Goal: Task Accomplishment & Management: Use online tool/utility

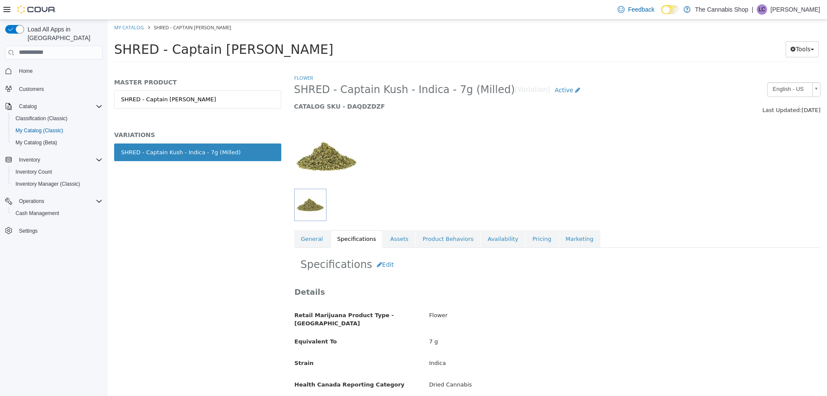
scroll to position [559, 0]
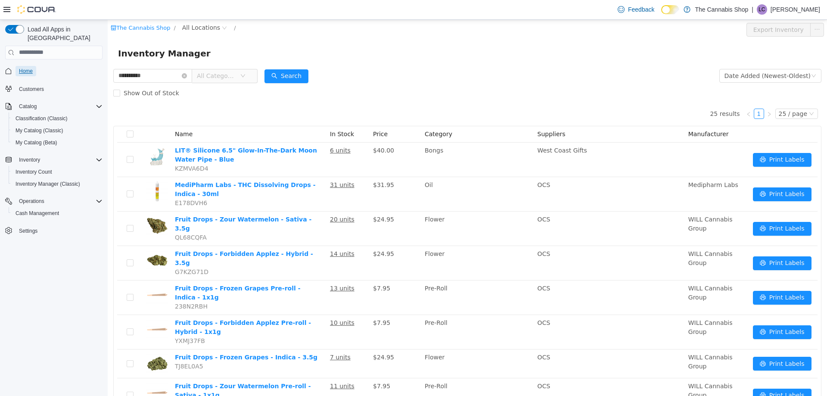
click at [28, 68] on span "Home" at bounding box center [26, 71] width 14 height 7
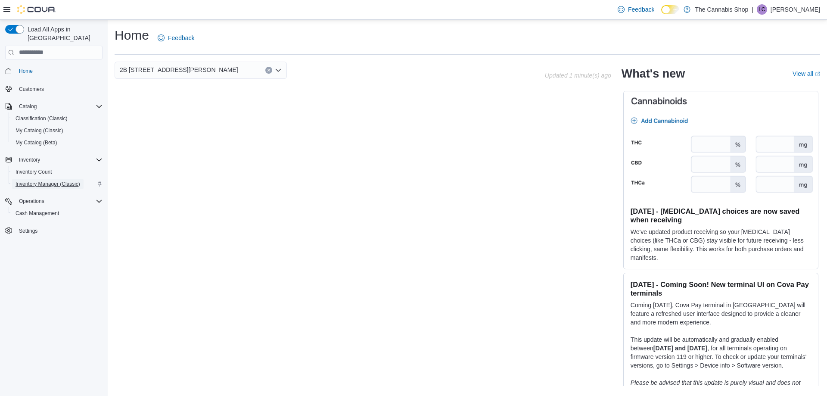
click at [40, 181] on span "Inventory Manager (Classic)" at bounding box center [48, 184] width 65 height 7
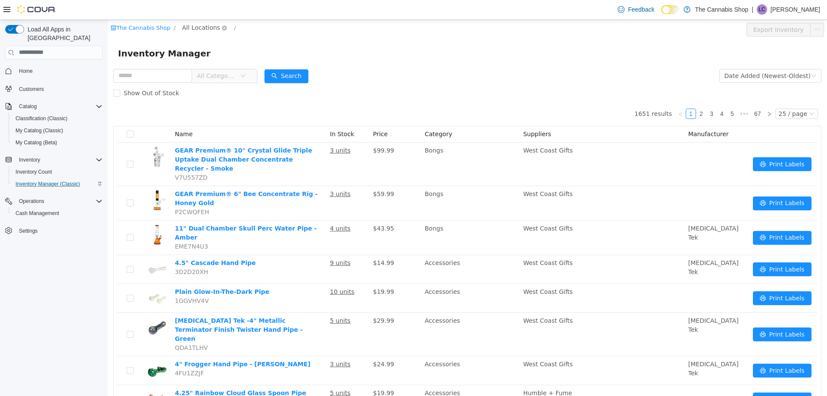
click at [187, 28] on span "All Locations" at bounding box center [201, 26] width 38 height 9
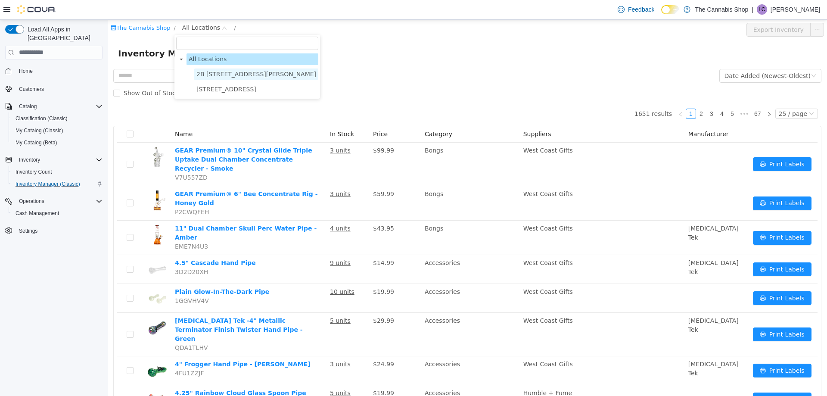
click at [212, 80] on span "2B 545 McNeely Avenue" at bounding box center [256, 74] width 124 height 12
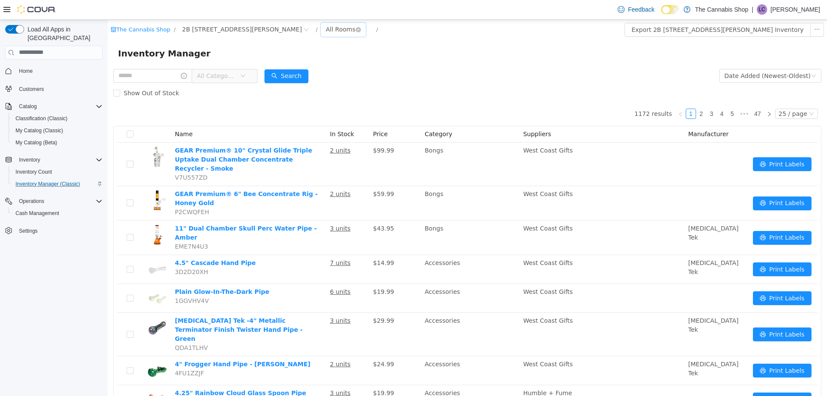
click at [326, 29] on div "All Rooms" at bounding box center [341, 28] width 30 height 13
click at [278, 63] on li "Stock Room" at bounding box center [288, 60] width 52 height 14
click at [153, 72] on input "text" at bounding box center [152, 76] width 79 height 14
click at [145, 74] on input "text" at bounding box center [152, 76] width 79 height 14
click at [399, 59] on div "Inventory Manager" at bounding box center [467, 53] width 699 height 14
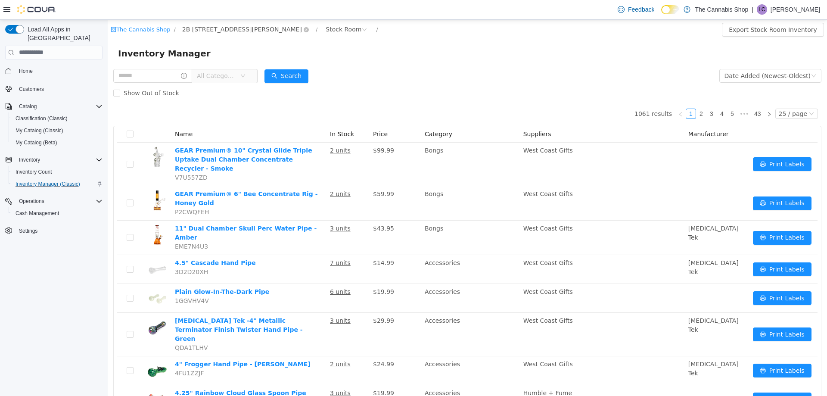
click at [221, 27] on span "2B 545 McNeely Avenue" at bounding box center [242, 28] width 120 height 9
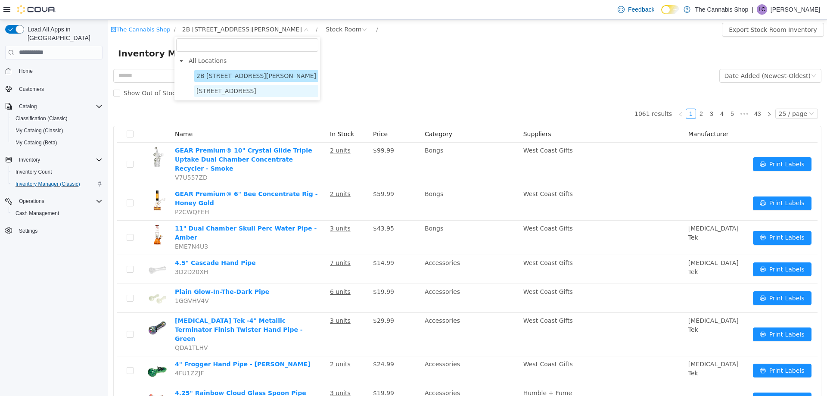
click at [215, 90] on span "95 Dufferin Street, Unit A" at bounding box center [227, 90] width 60 height 7
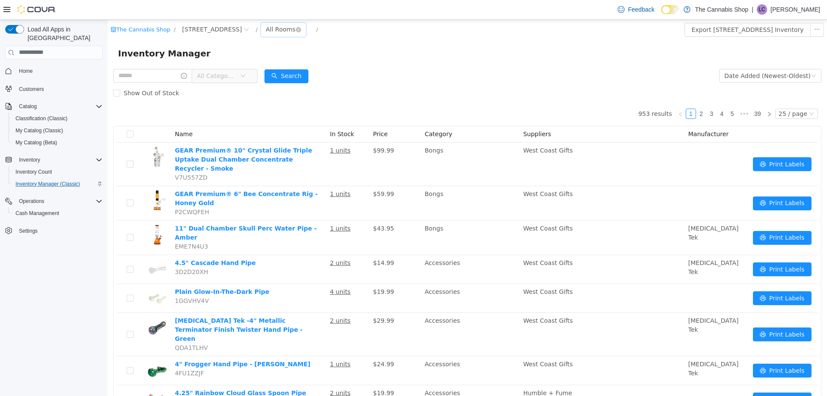
click at [277, 31] on div "All Rooms" at bounding box center [281, 28] width 30 height 13
click at [280, 59] on li "Stock Room" at bounding box center [289, 60] width 52 height 14
click at [147, 73] on input "text" at bounding box center [152, 76] width 79 height 14
type input "******"
